Goal: Ask a question

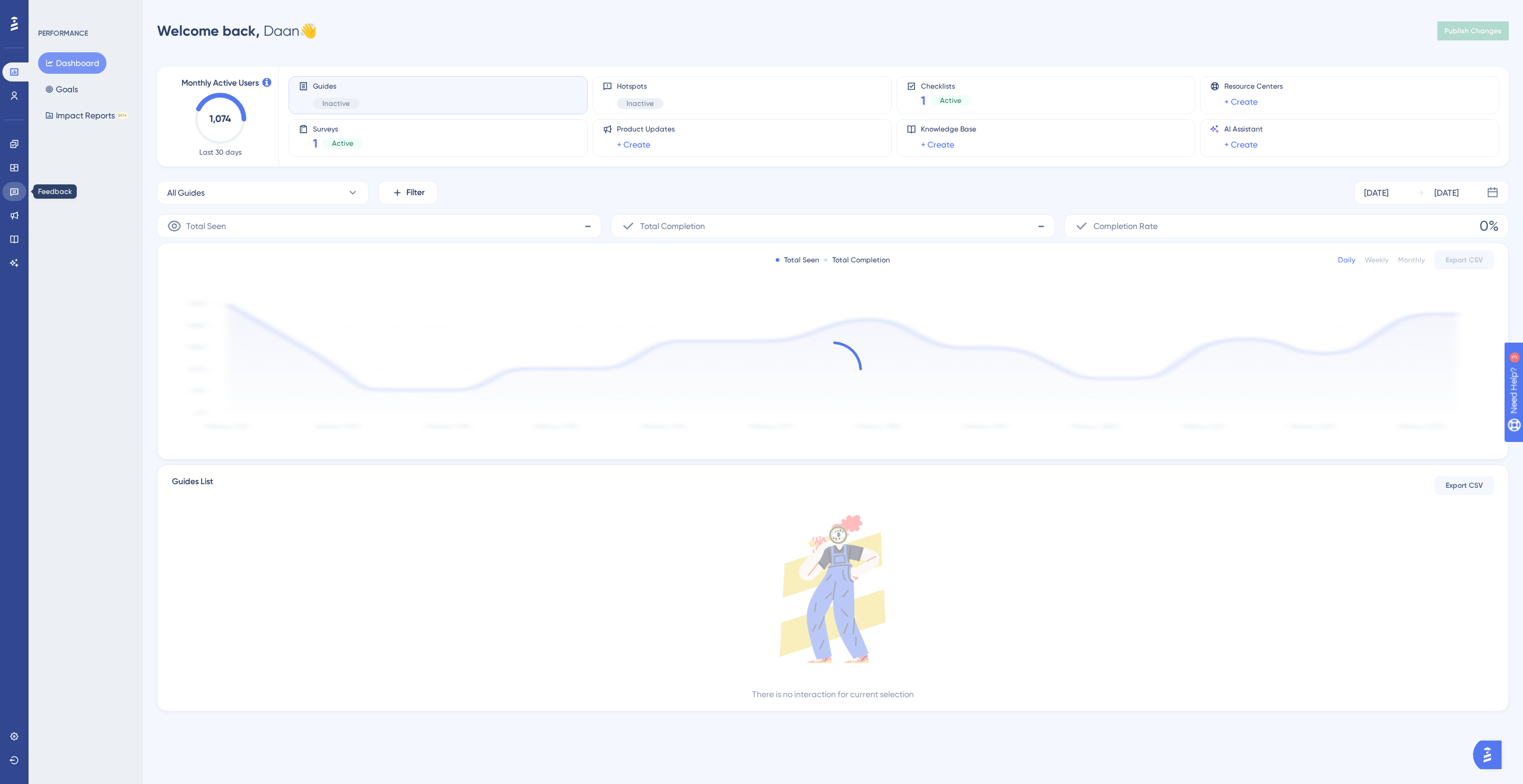
click at [15, 188] on icon at bounding box center [14, 192] width 10 height 10
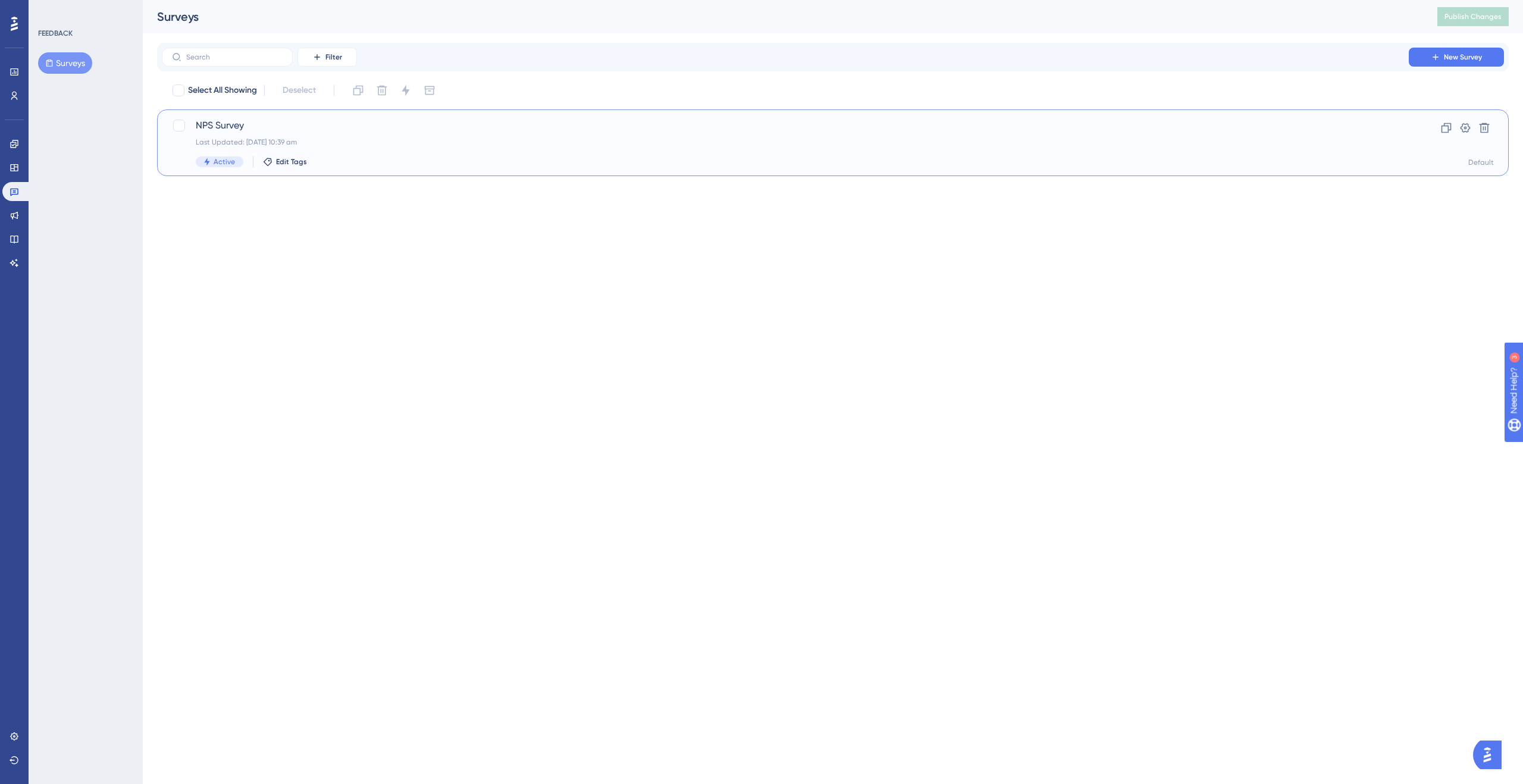
click at [367, 132] on span "NPS Survey" at bounding box center [786, 125] width 1179 height 14
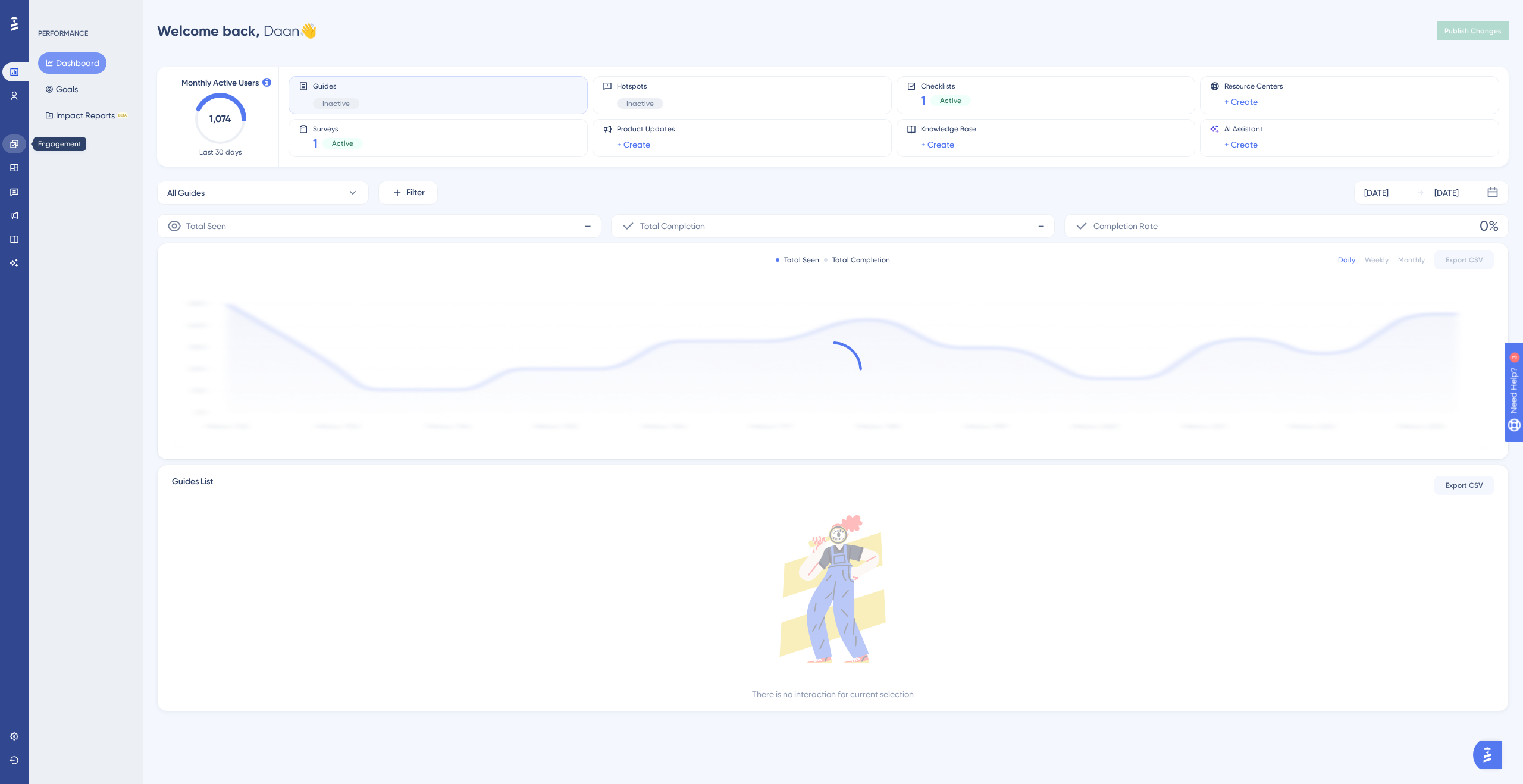
click at [13, 139] on icon at bounding box center [14, 143] width 10 height 10
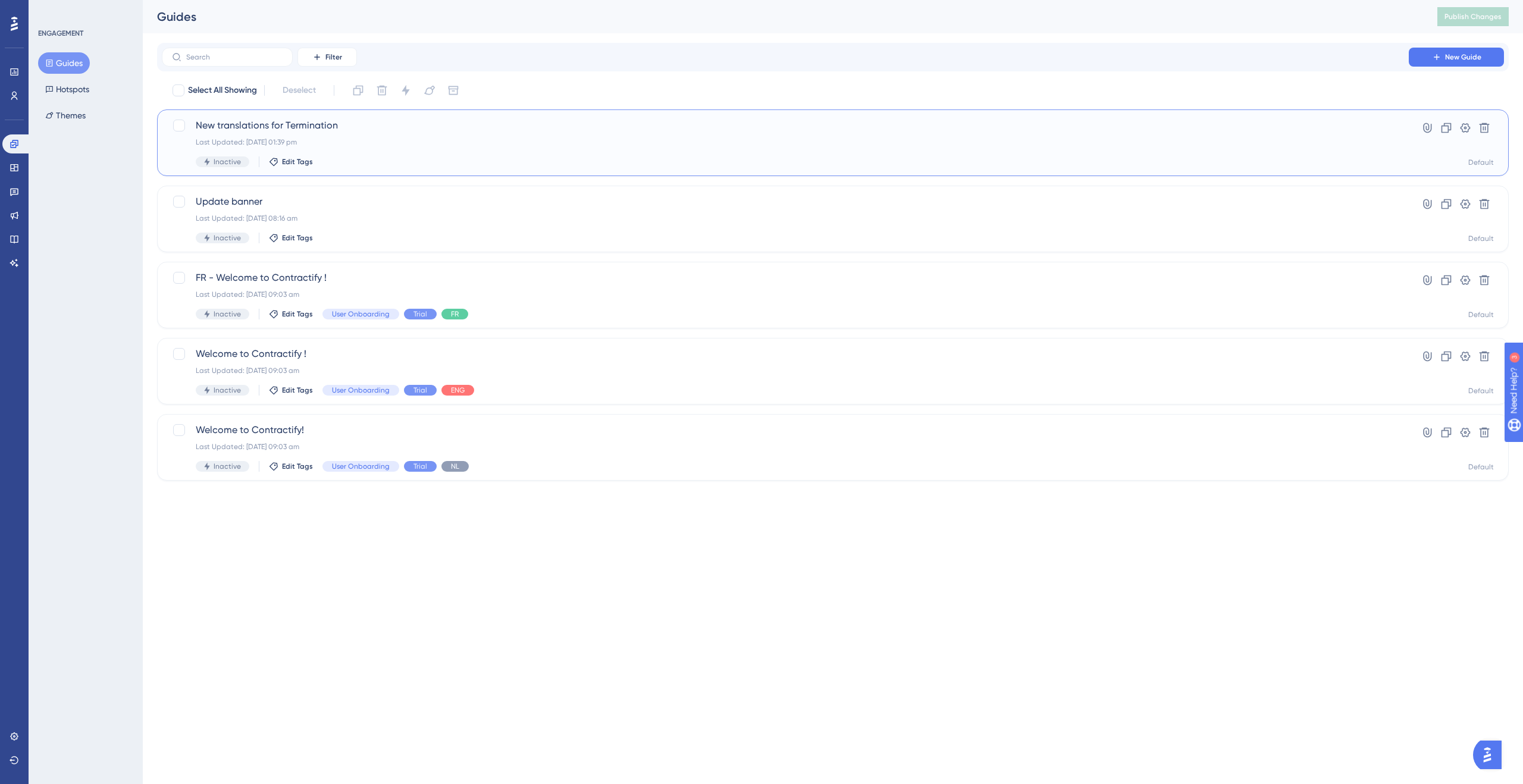
click at [402, 143] on div "Last Updated: 29 Aug 2025 01:39 pm" at bounding box center [786, 142] width 1179 height 10
click at [76, 93] on button "Hotspots" at bounding box center [67, 89] width 59 height 22
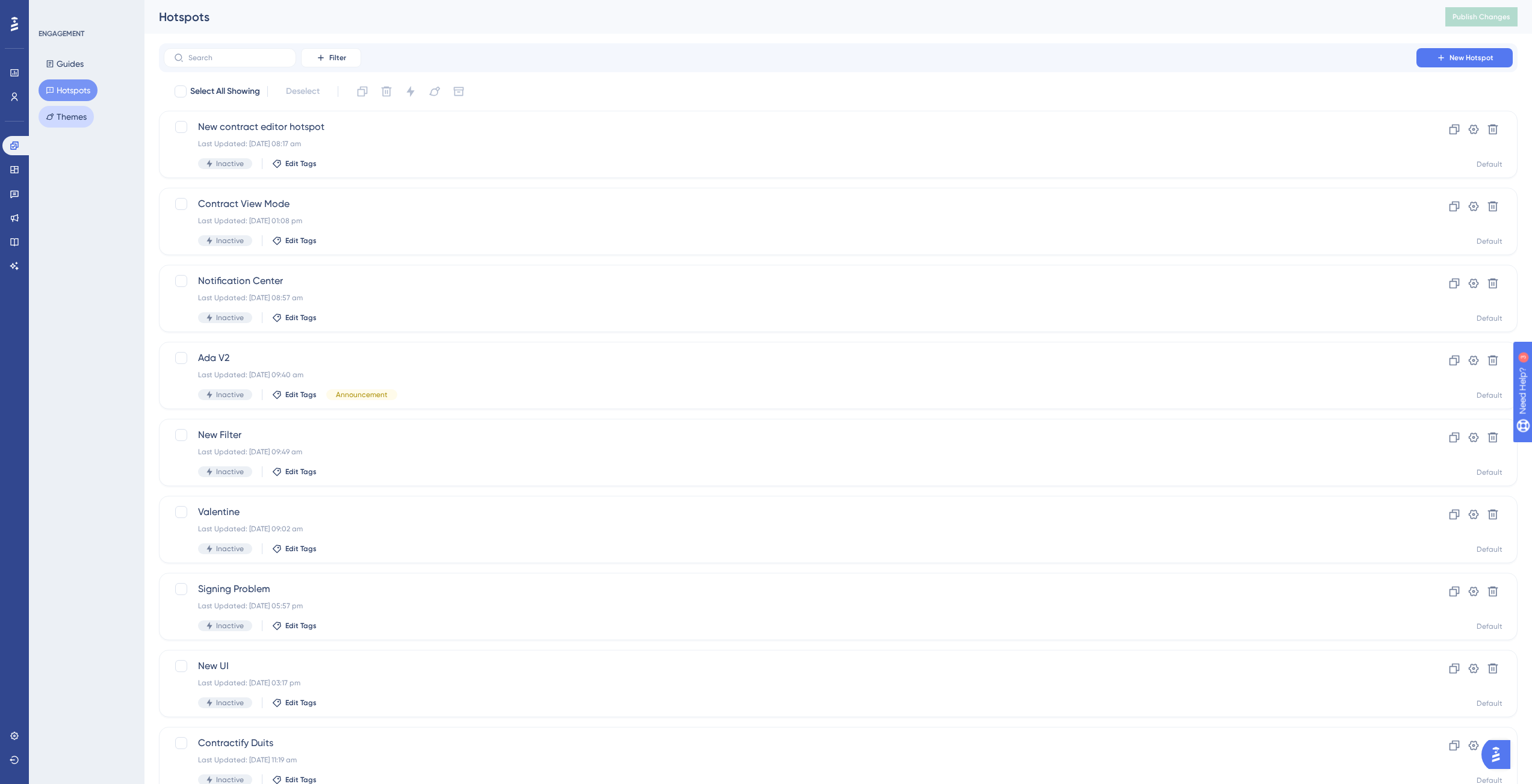
click at [79, 117] on button "Themes" at bounding box center [66, 116] width 56 height 22
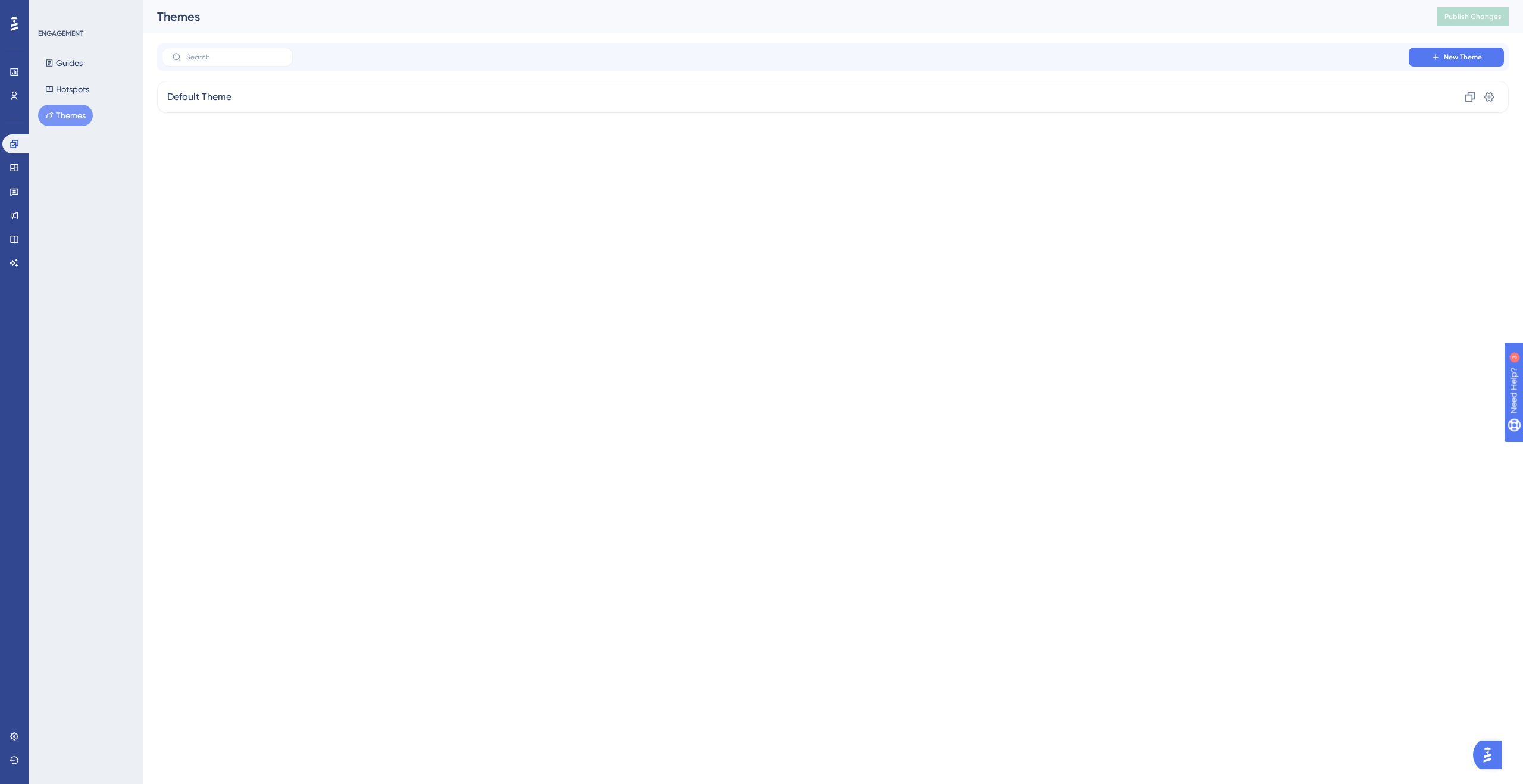
click at [1, 168] on div "Performance Users Engagement Widgets Feedback Product Updates Knowledge Base AI…" at bounding box center [14, 392] width 28 height 784
click at [8, 167] on link at bounding box center [14, 168] width 24 height 19
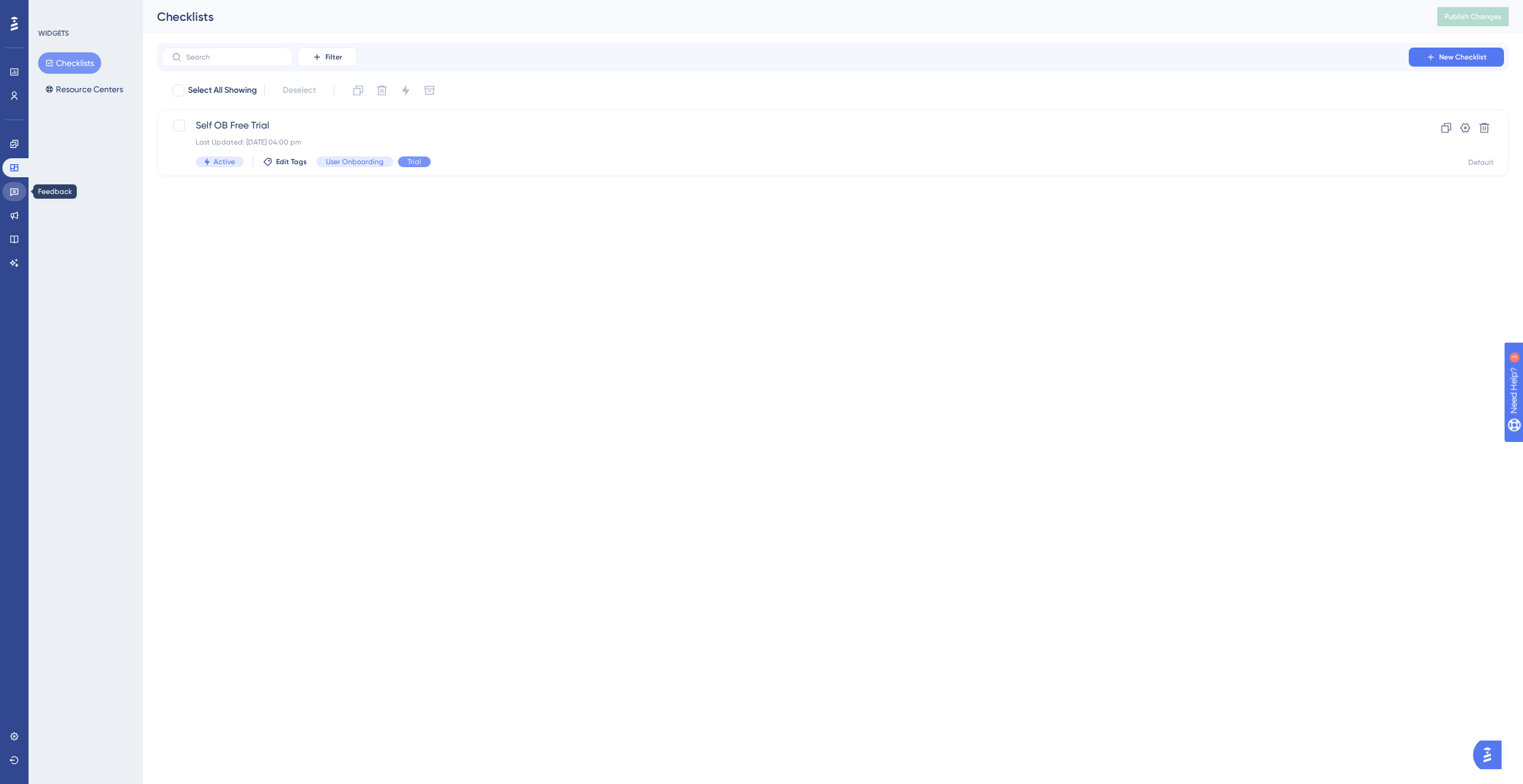
click at [10, 188] on icon at bounding box center [14, 192] width 10 height 10
click at [335, 128] on span "NPS Survey" at bounding box center [786, 125] width 1179 height 14
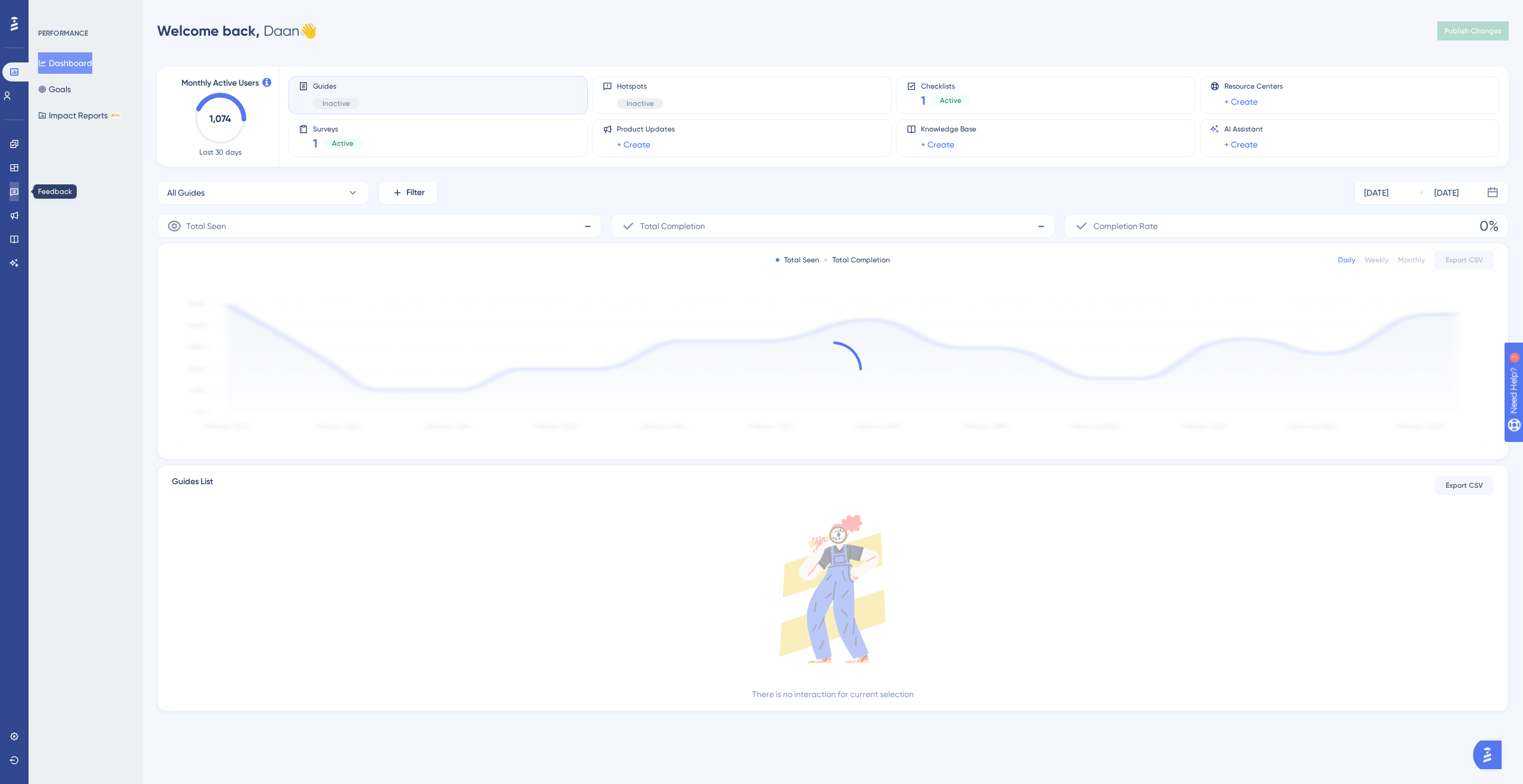
click at [10, 193] on icon at bounding box center [14, 192] width 10 height 10
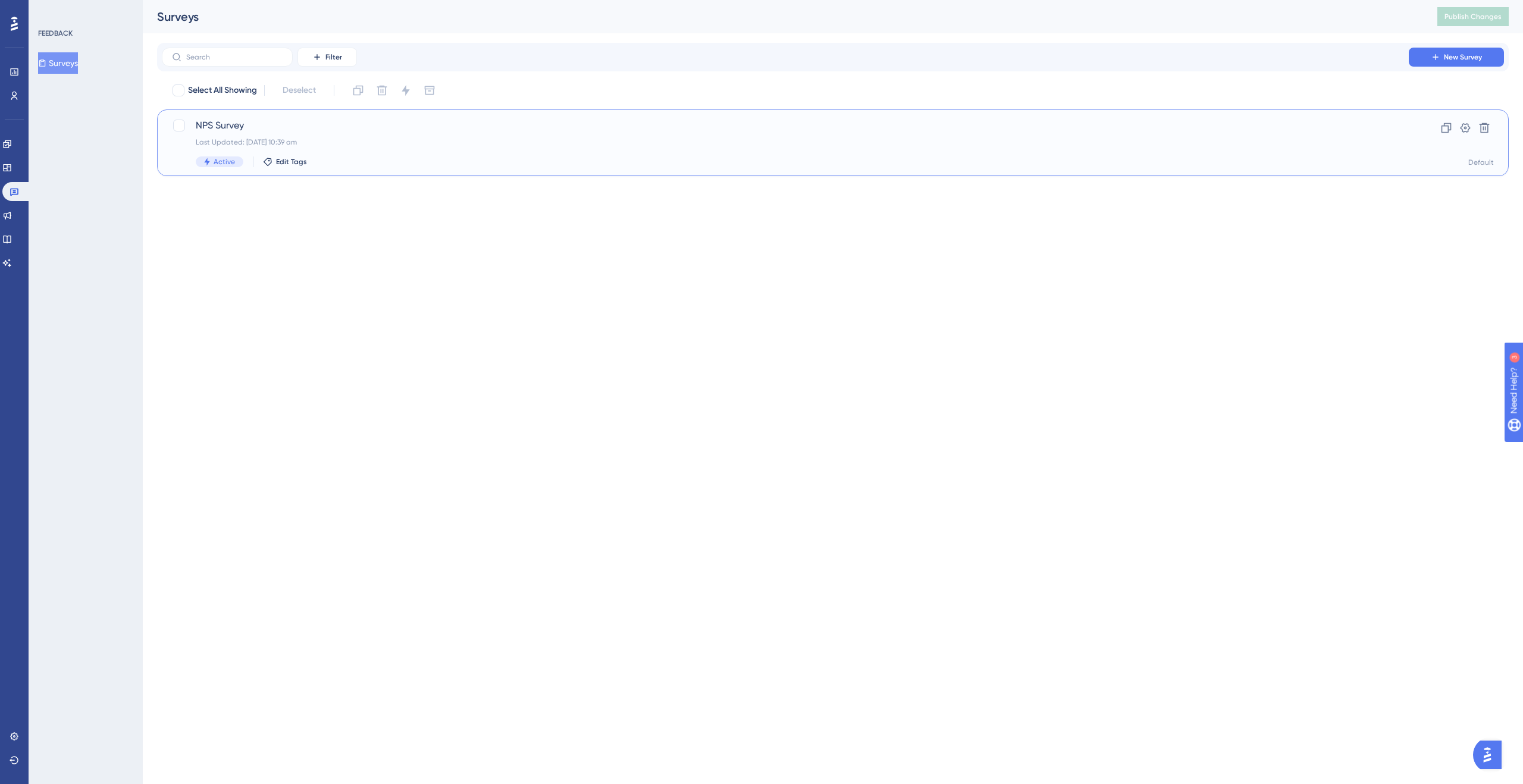
click at [281, 128] on span "NPS Survey" at bounding box center [786, 125] width 1179 height 14
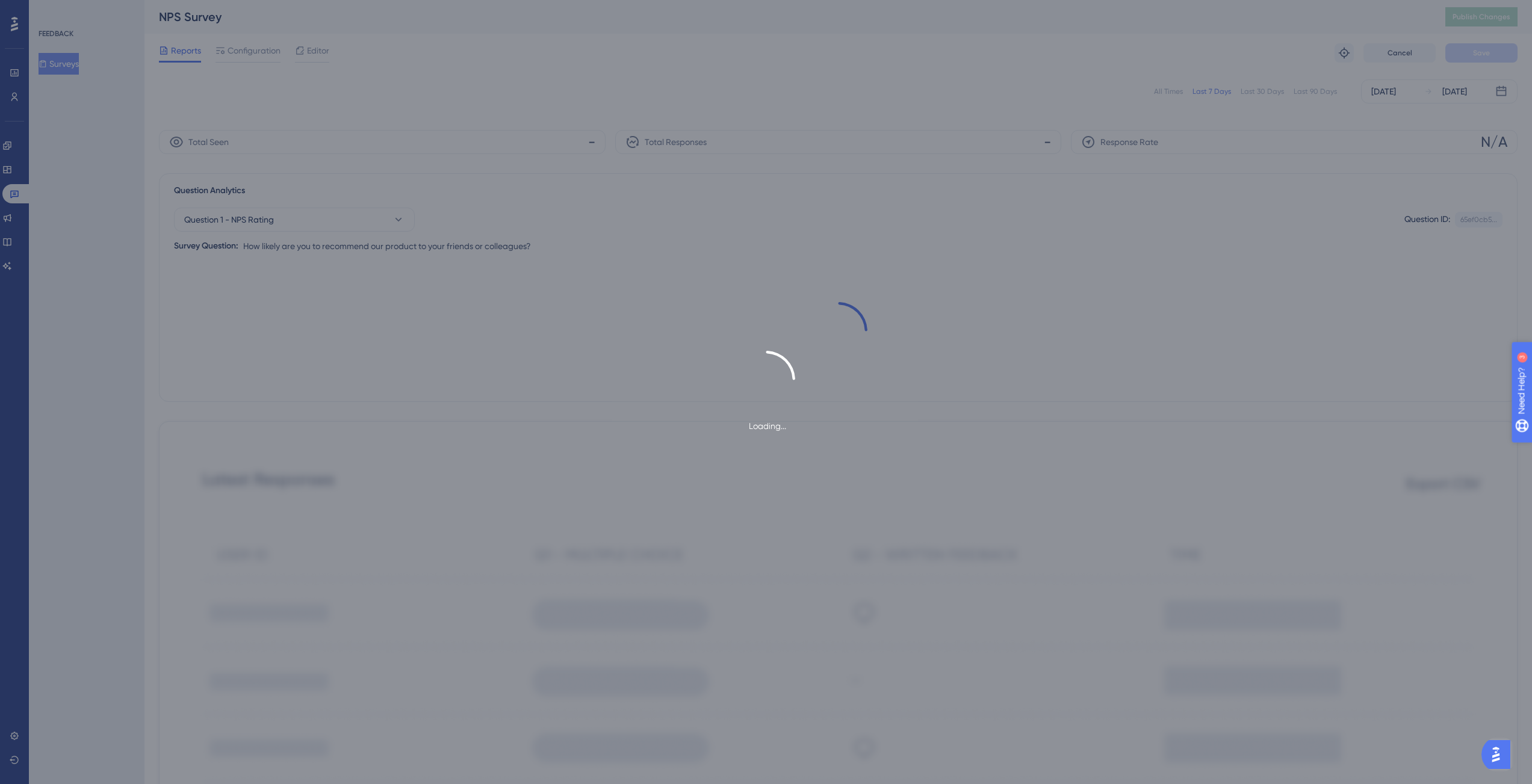
drag, startPoint x: 1565, startPoint y: 450, endPoint x: 3031, endPoint y: 831, distance: 1514.7
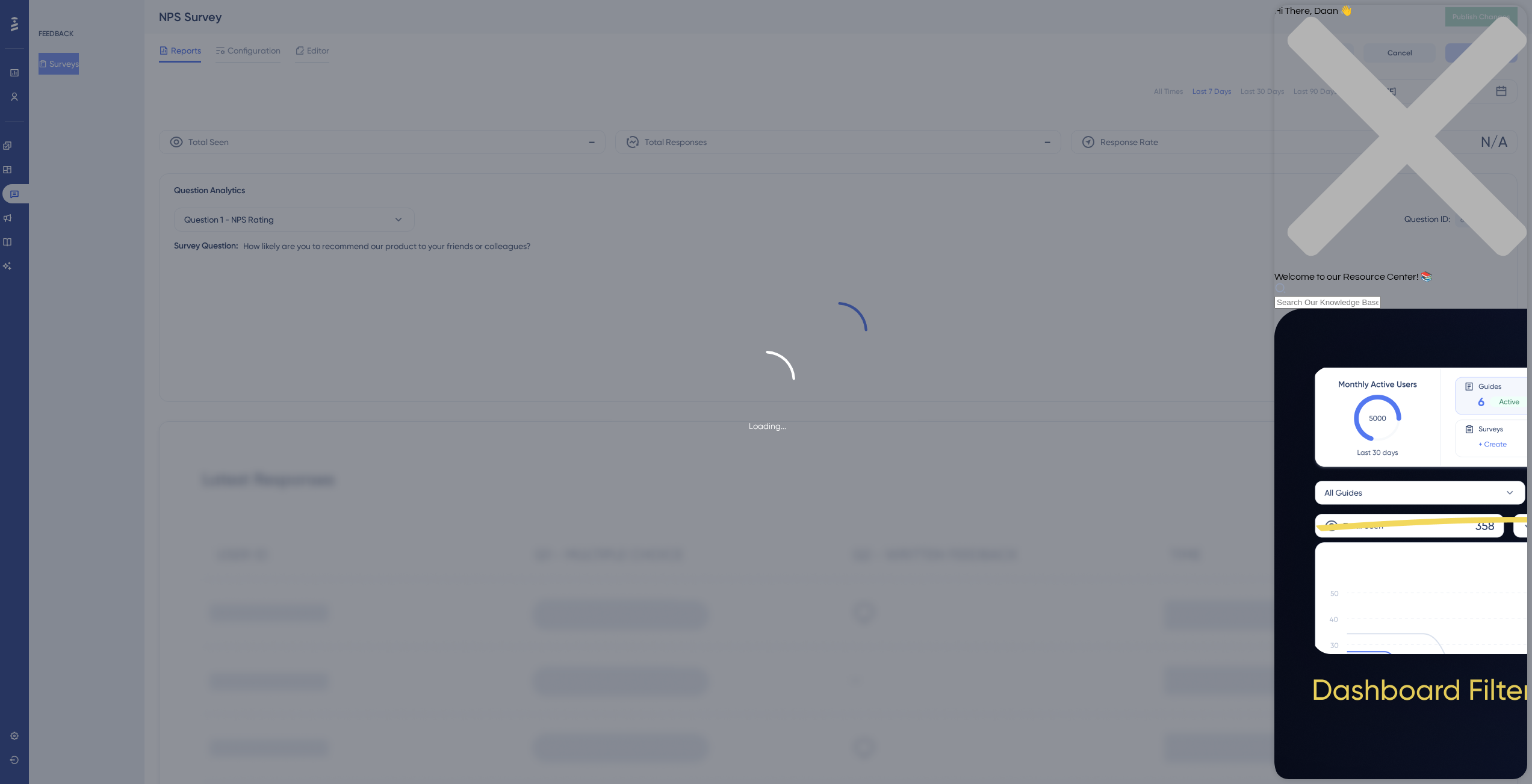
click at [1506, 24] on icon "close resource center" at bounding box center [1401, 143] width 252 height 252
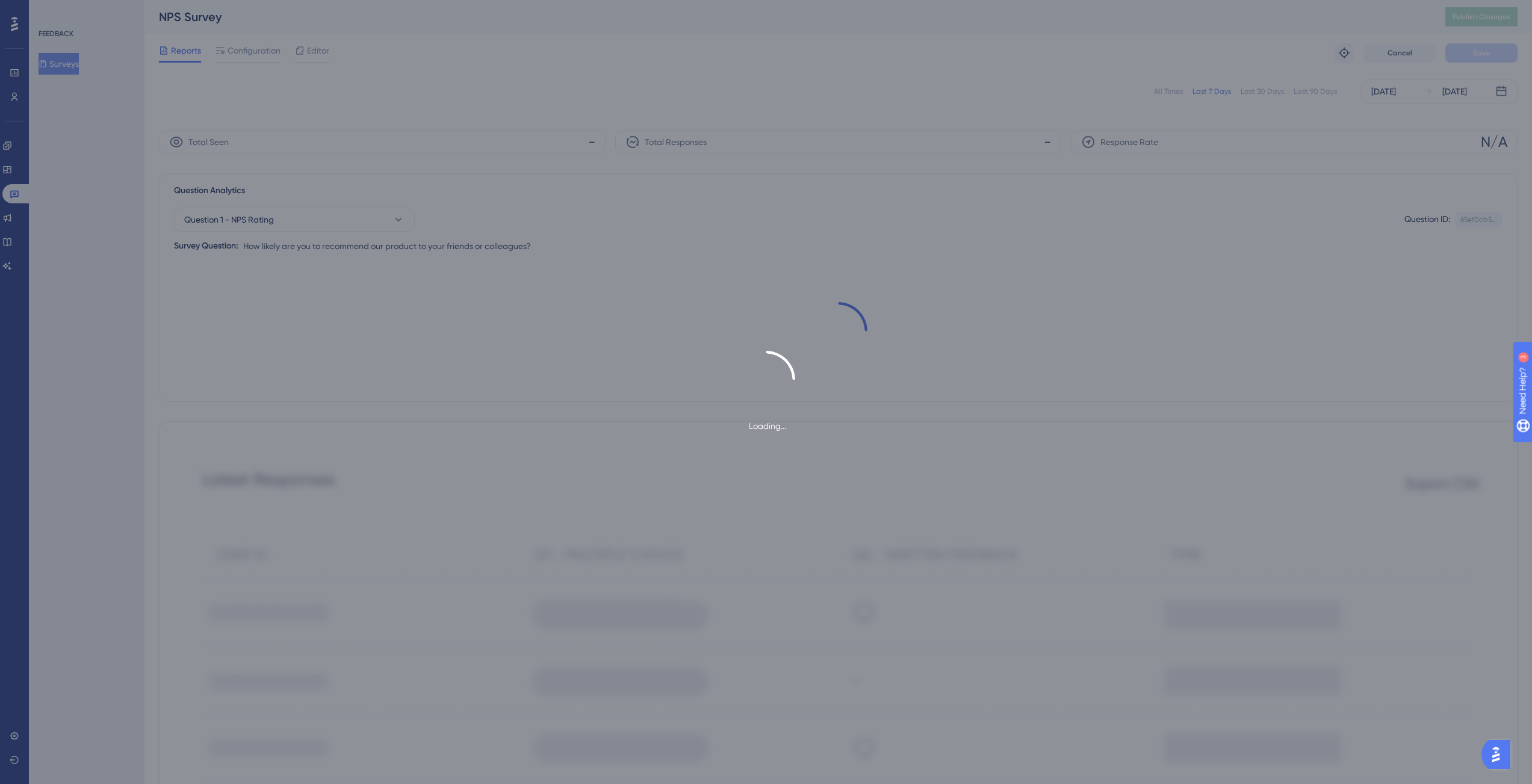
click at [1510, 755] on button "Open AI Assistant Launcher" at bounding box center [1496, 754] width 29 height 29
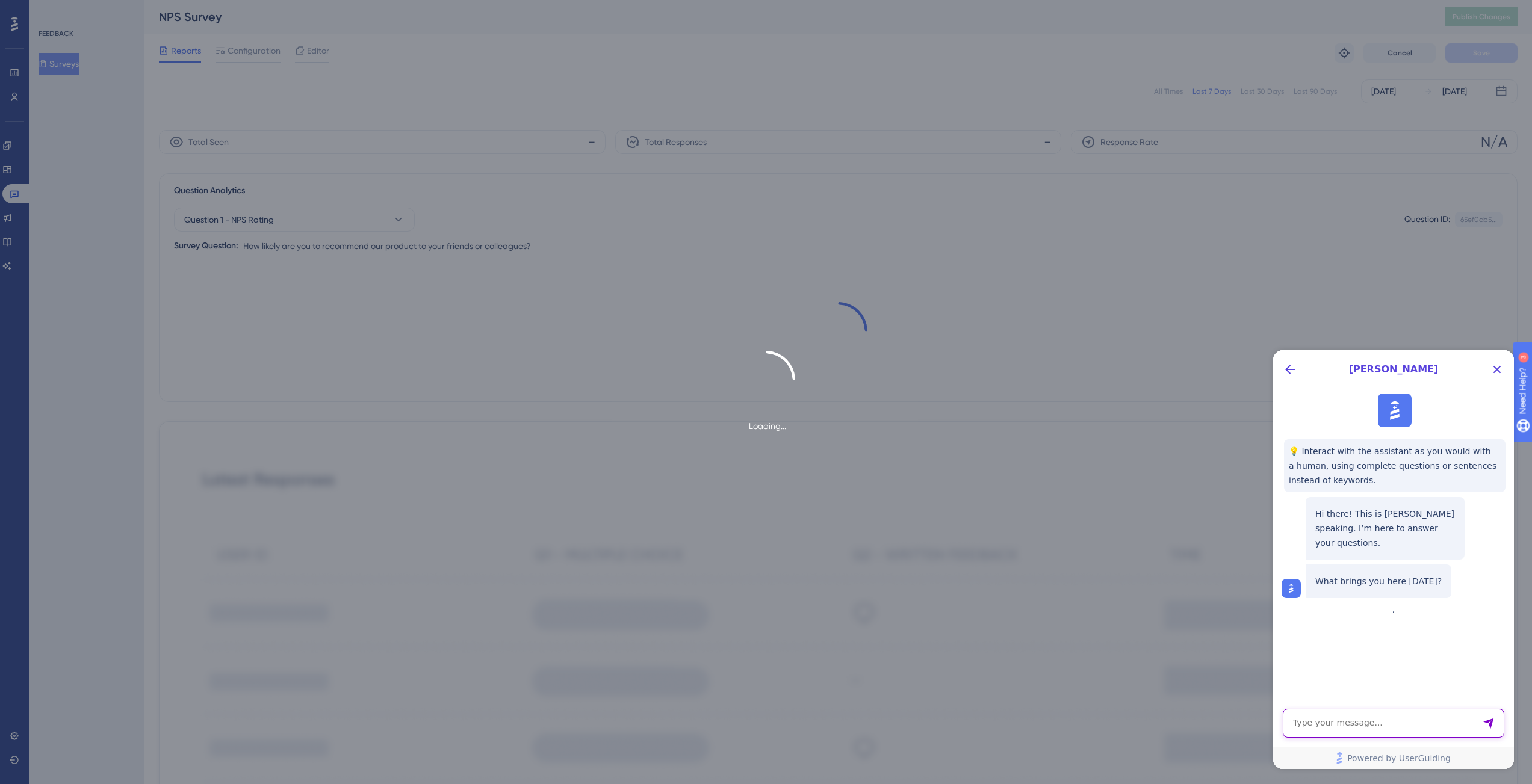
click at [1433, 728] on textarea "AI Assistant Text Input" at bounding box center [1393, 723] width 222 height 29
type textarea "Is there anything wrong with the platform today? MyNPS survey report keeps laod…"
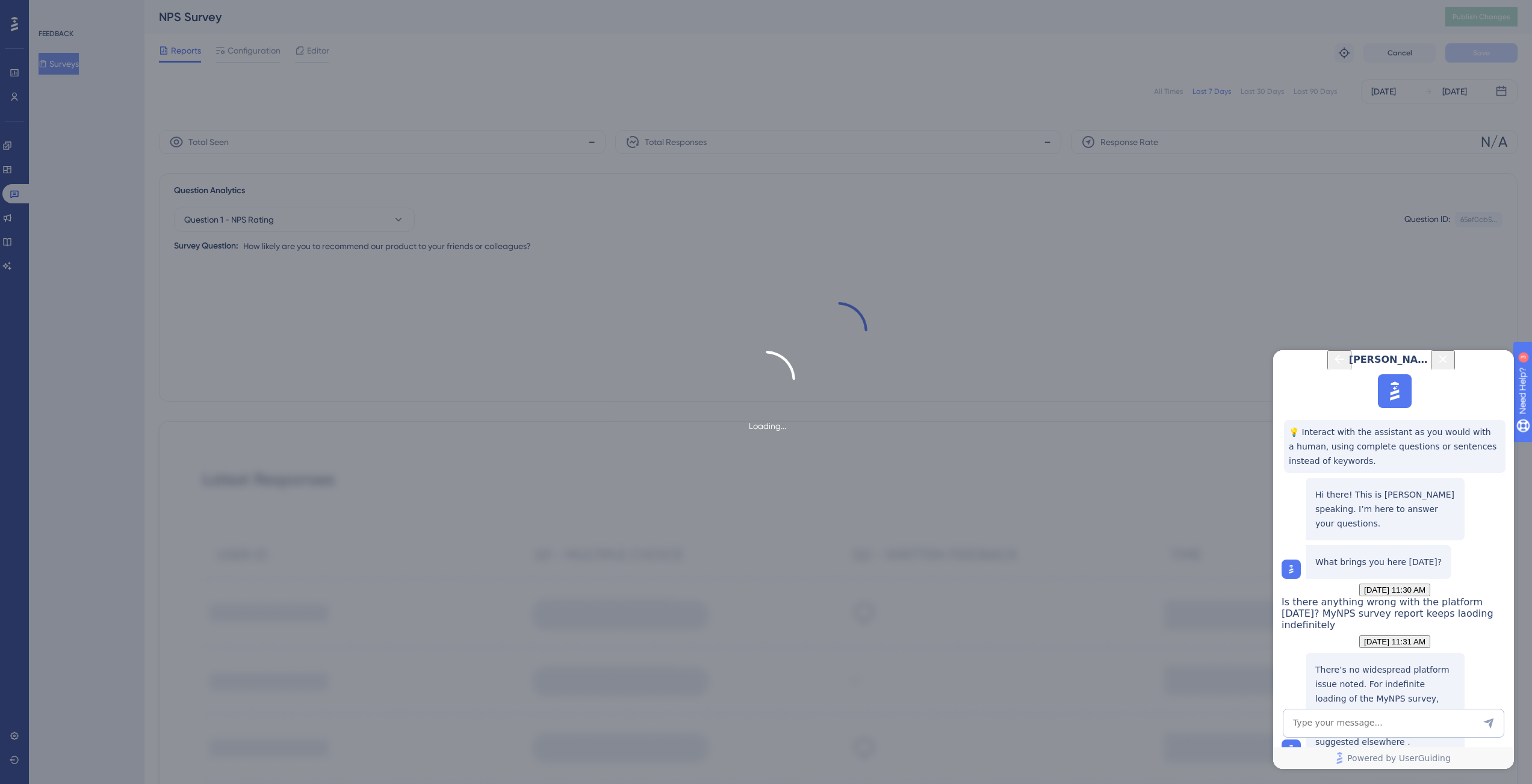
scroll to position [149, 0]
